Goal: Find specific page/section: Find specific page/section

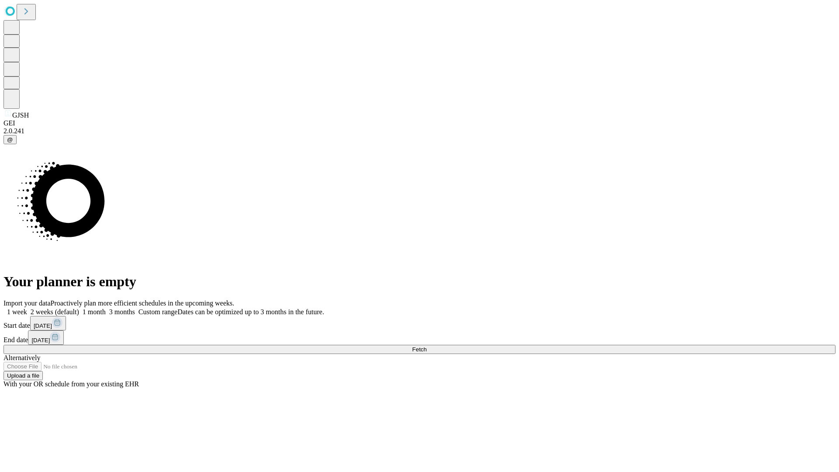
click at [427, 346] on span "Fetch" at bounding box center [419, 349] width 14 height 7
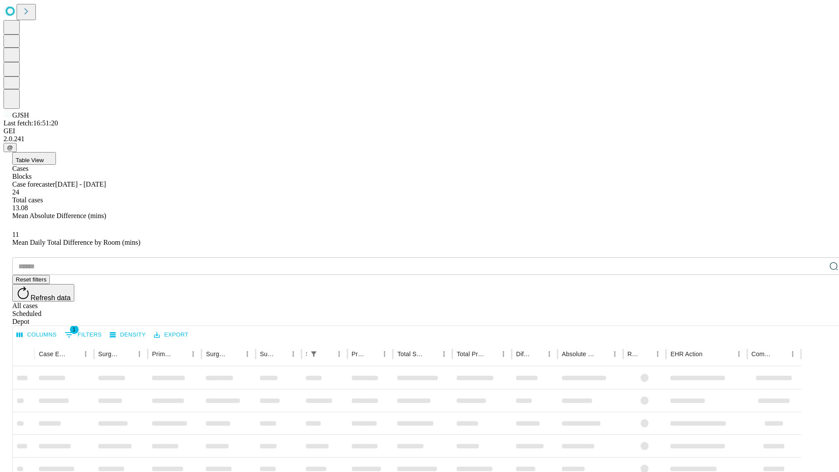
click at [817, 318] on div "Depot" at bounding box center [428, 322] width 832 height 8
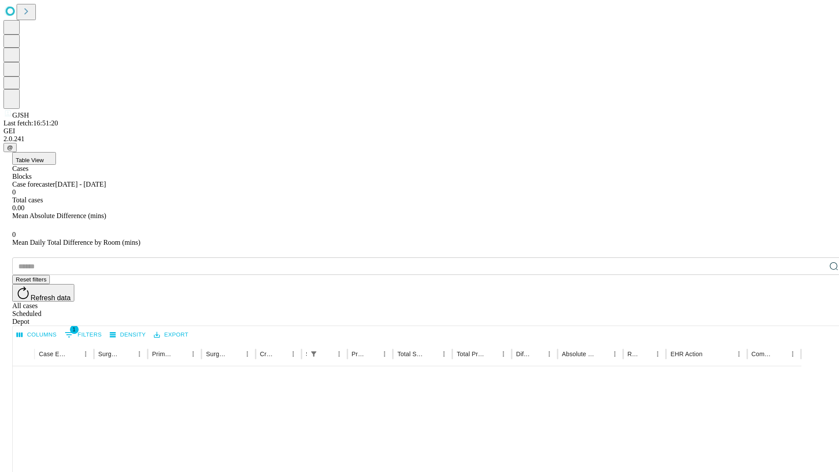
click at [745, 302] on div "All cases" at bounding box center [428, 306] width 832 height 8
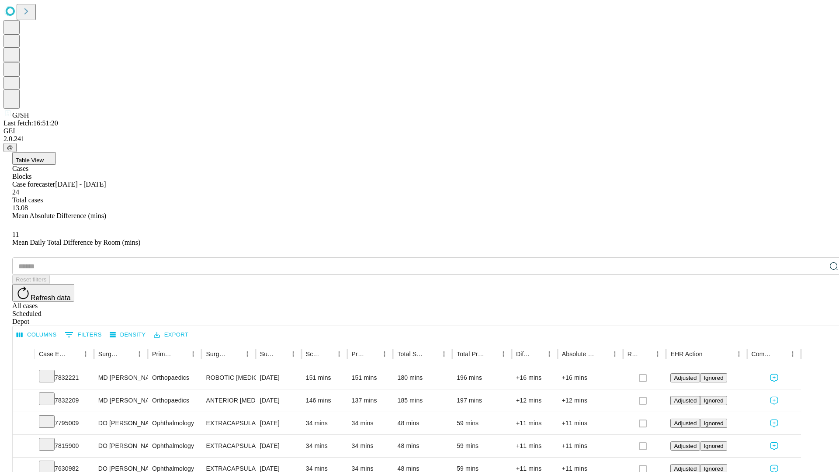
type input "*******"
